Goal: Information Seeking & Learning: Learn about a topic

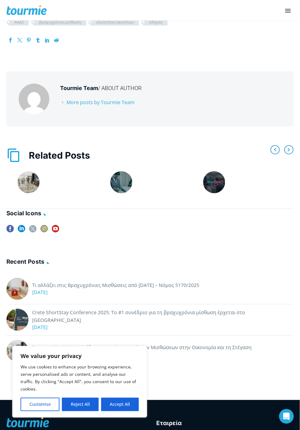
scroll to position [1007, 0]
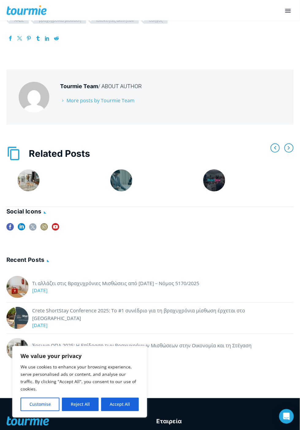
click at [173, 287] on link "Τι αλλάζει στις Βραχυχρόνιες Μισθώσεις από [DATE] – Νόμος 5170/2025" at bounding box center [115, 284] width 167 height 8
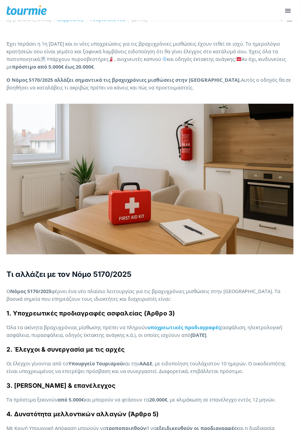
scroll to position [103, 0]
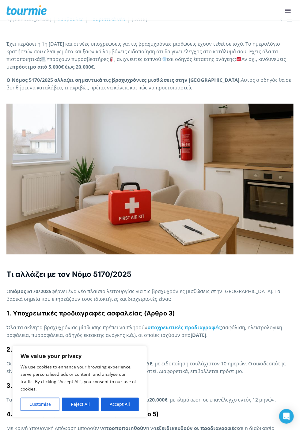
click at [198, 166] on p at bounding box center [149, 179] width 287 height 165
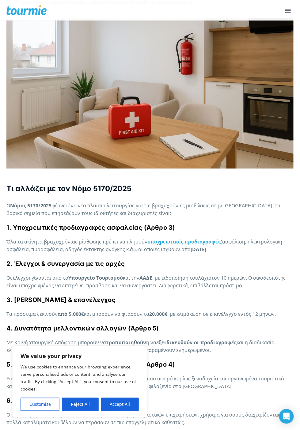
scroll to position [0, 0]
